Goal: Task Accomplishment & Management: Complete application form

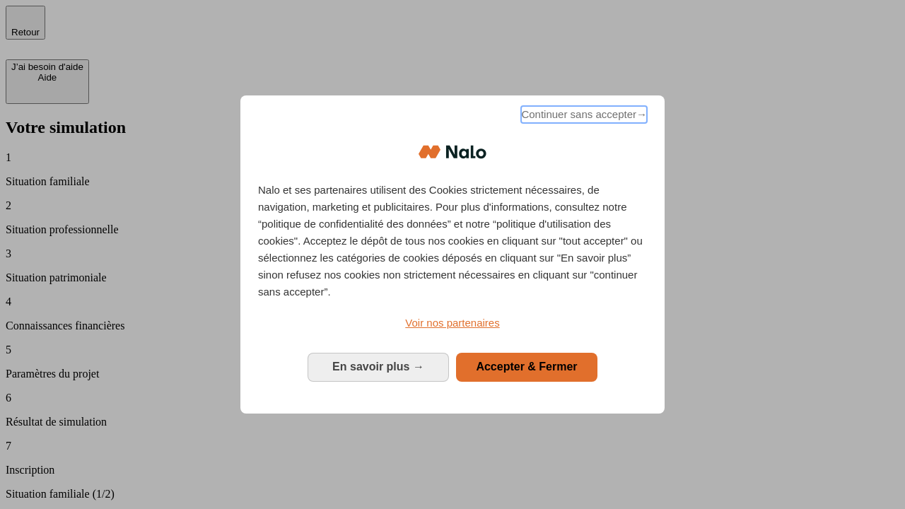
click at [582, 117] on span "Continuer sans accepter →" at bounding box center [584, 114] width 126 height 17
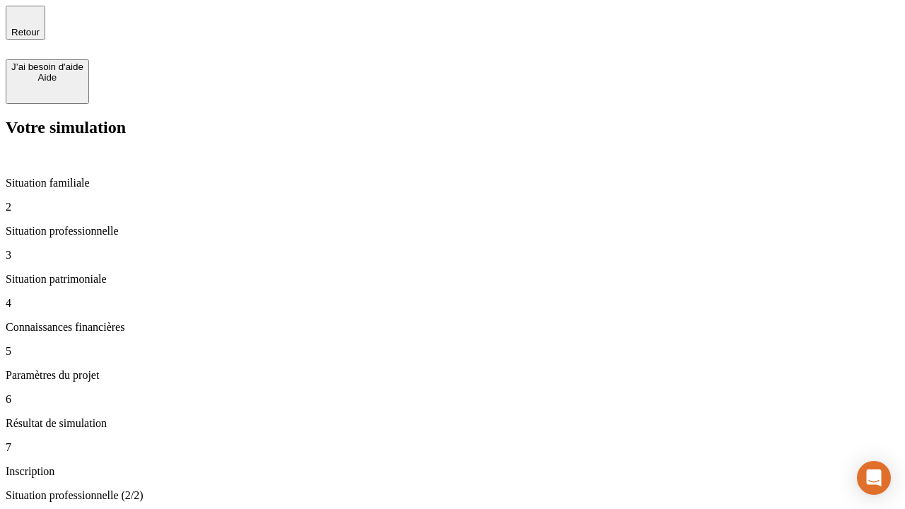
type input "30 000"
type input "1 000"
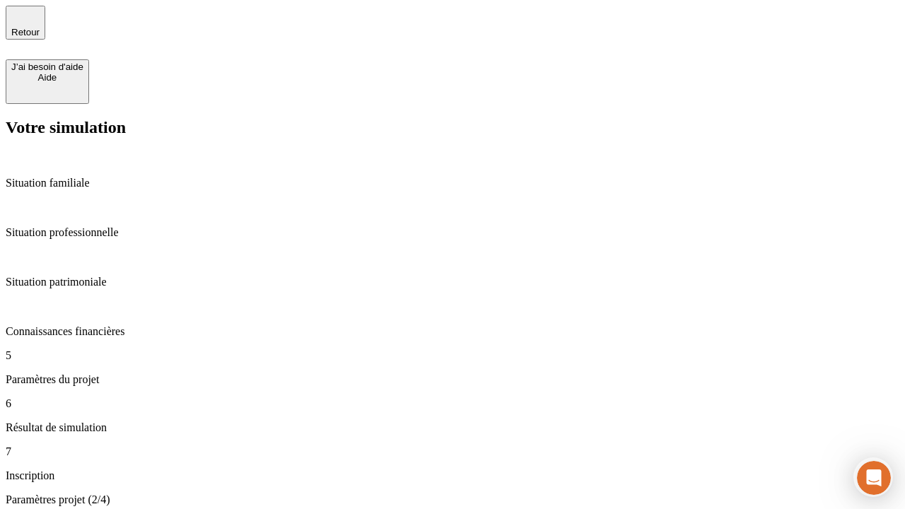
type input "40"
type input "64"
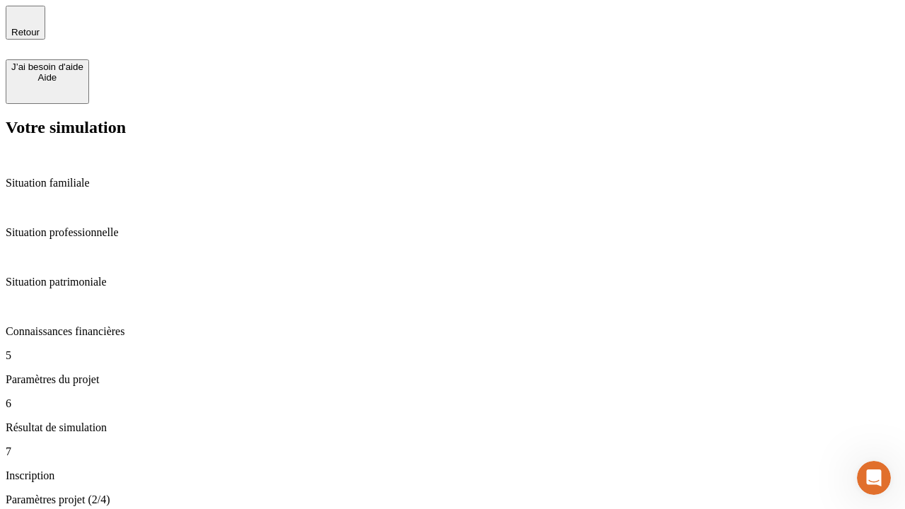
type input "200 000"
type input "640"
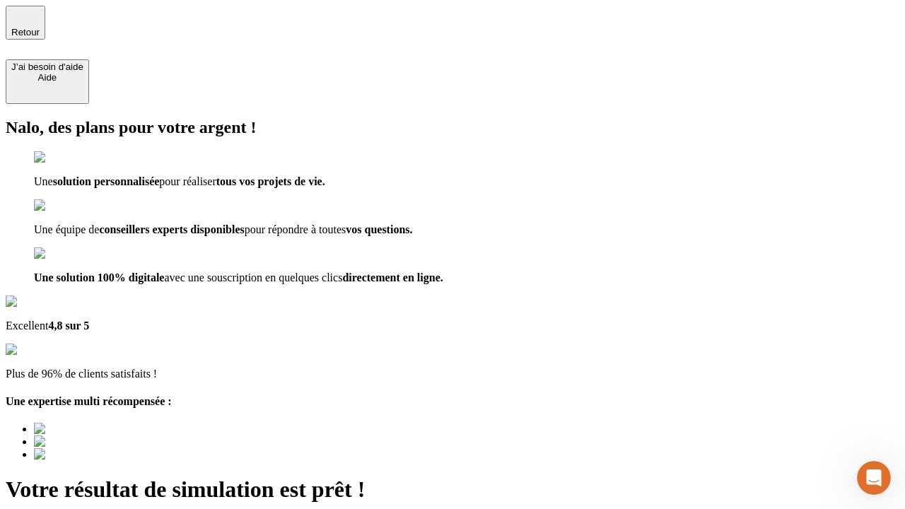
type input "[EMAIL_ADDRESS][DOMAIN_NAME]"
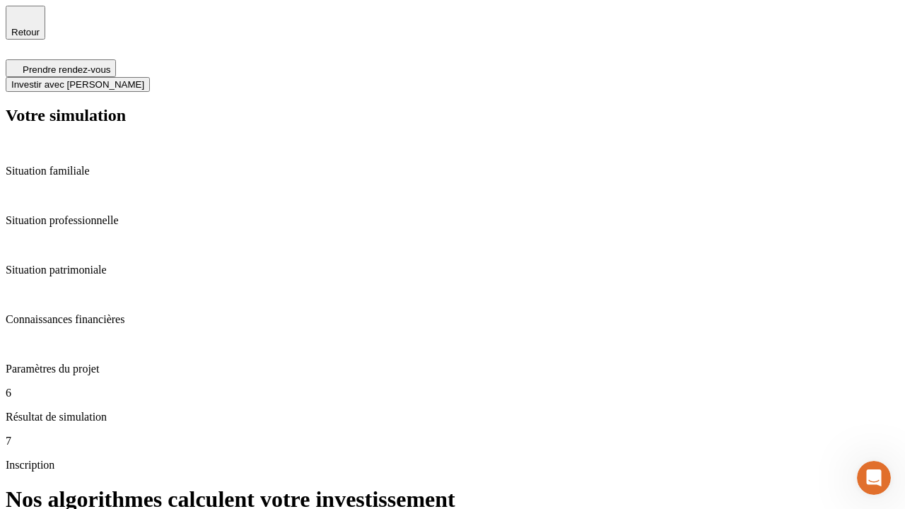
click at [144, 79] on span "Investir avec [PERSON_NAME]" at bounding box center [77, 84] width 133 height 11
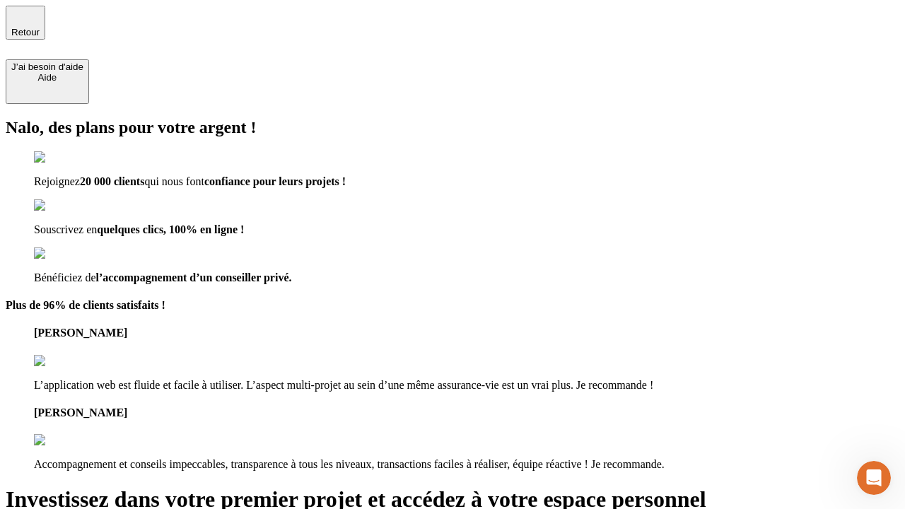
type input "[EMAIL_ADDRESS][DOMAIN_NAME]"
